Goal: Task Accomplishment & Management: Manage account settings

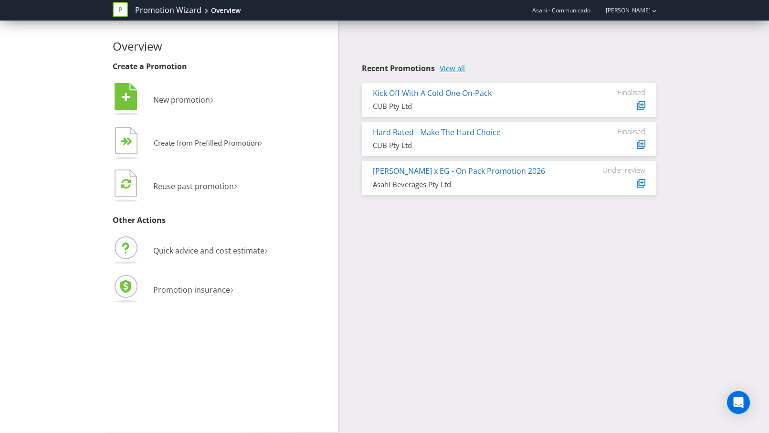
click at [459, 70] on link "View all" at bounding box center [452, 68] width 25 height 8
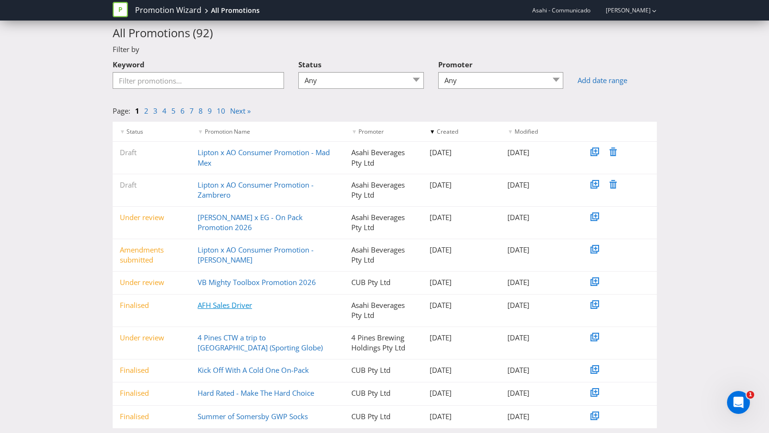
scroll to position [44, 0]
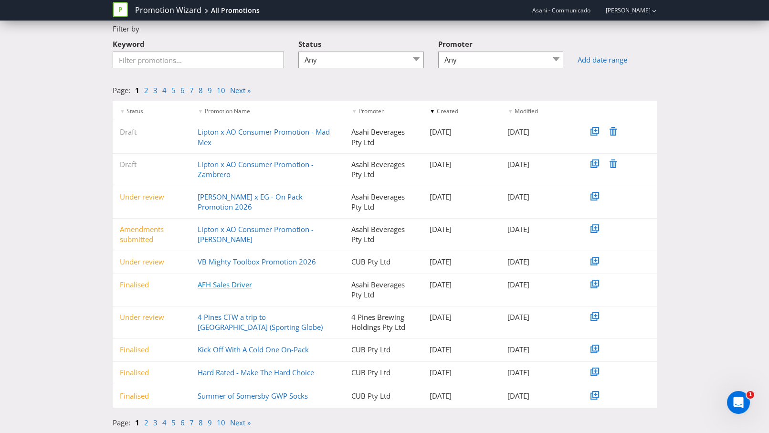
click at [229, 283] on link "AFH Sales Driver" at bounding box center [225, 285] width 54 height 10
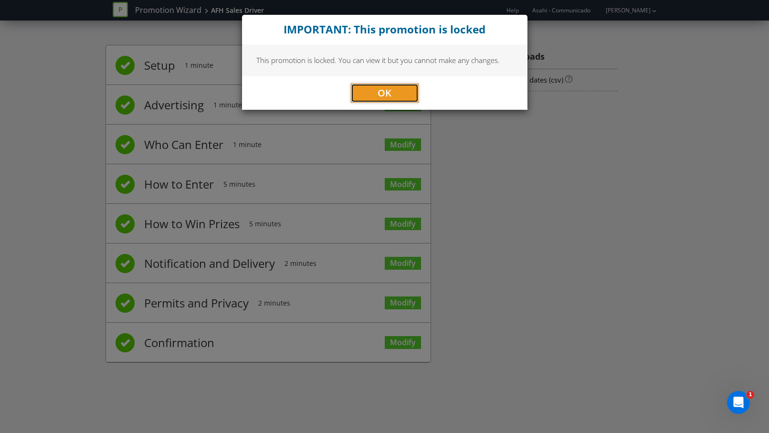
click at [384, 87] on span "OK" at bounding box center [385, 92] width 14 height 13
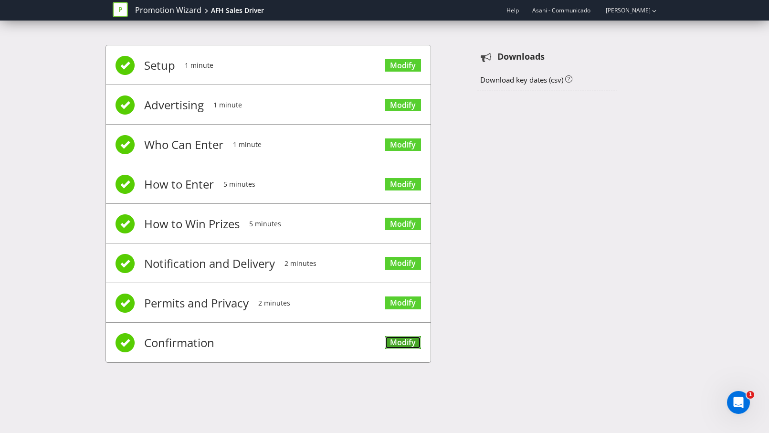
click at [402, 341] on link "Modify" at bounding box center [403, 342] width 36 height 13
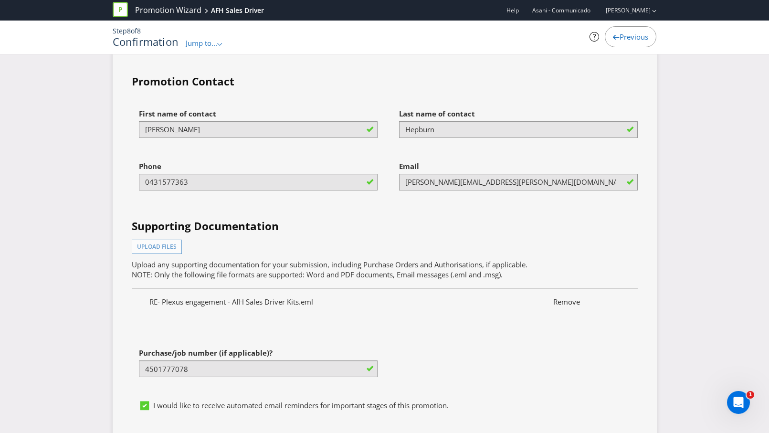
scroll to position [2803, 0]
